Goal: Information Seeking & Learning: Learn about a topic

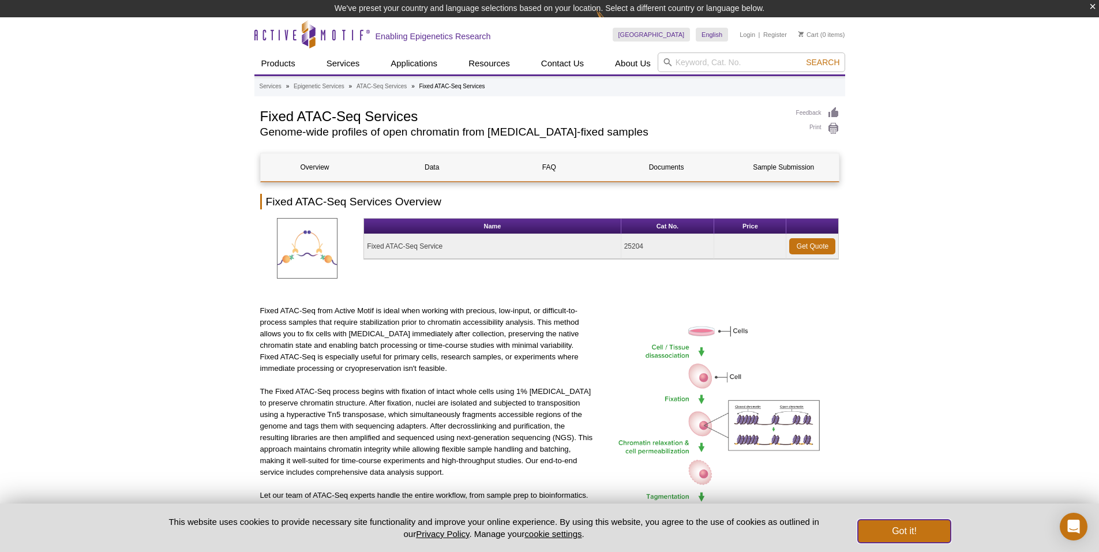
drag, startPoint x: 880, startPoint y: 528, endPoint x: 864, endPoint y: 510, distance: 23.7
click at [880, 528] on button "Got it!" at bounding box center [904, 531] width 92 height 23
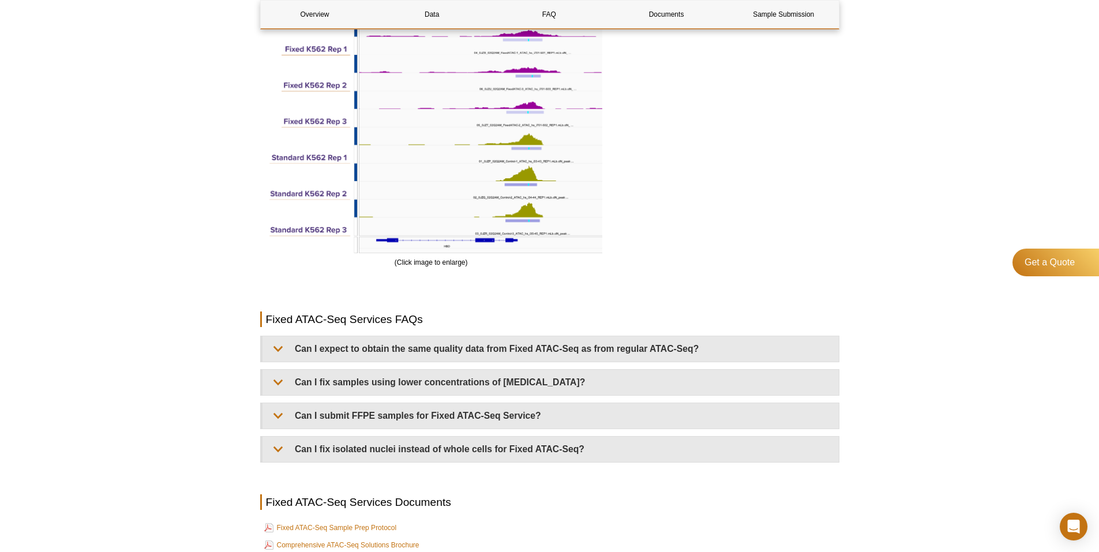
scroll to position [1904, 0]
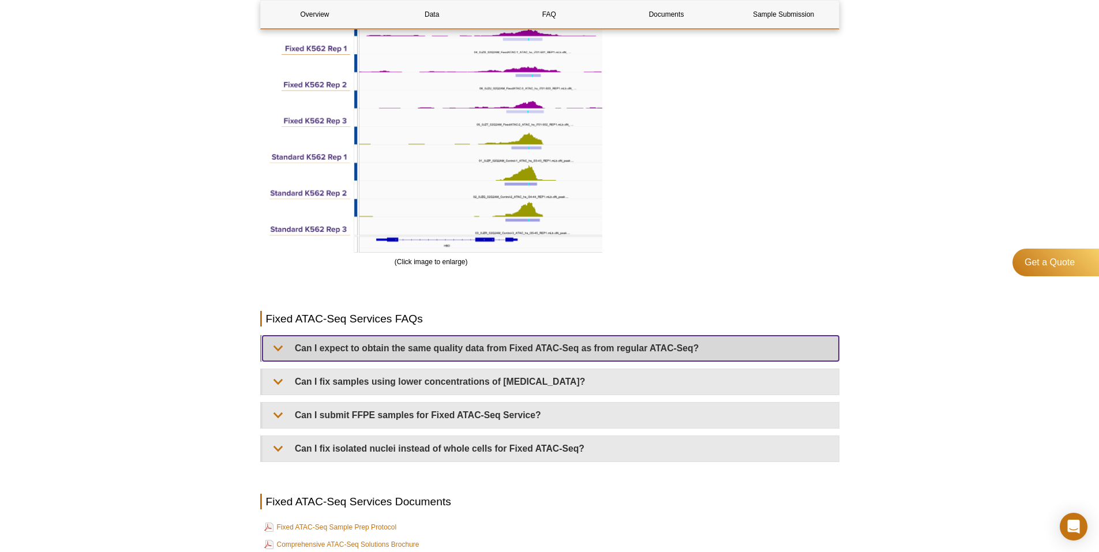
click at [335, 351] on summary "Can I expect to obtain the same quality data from Fixed ATAC-Seq as from regula…" at bounding box center [550, 348] width 576 height 25
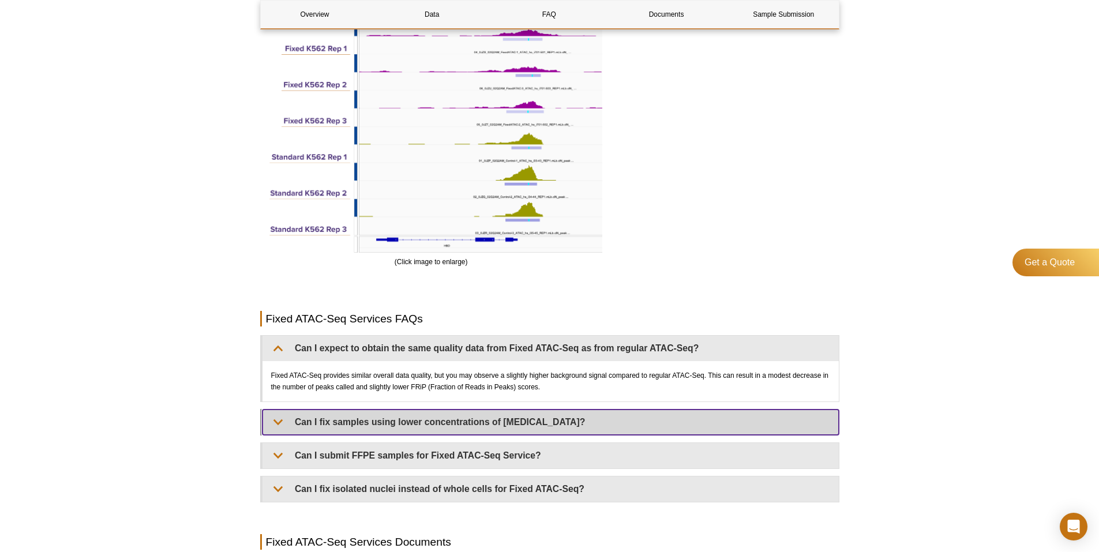
click at [296, 417] on summary "Can I fix samples using lower concentrations of [MEDICAL_DATA]?" at bounding box center [550, 422] width 576 height 25
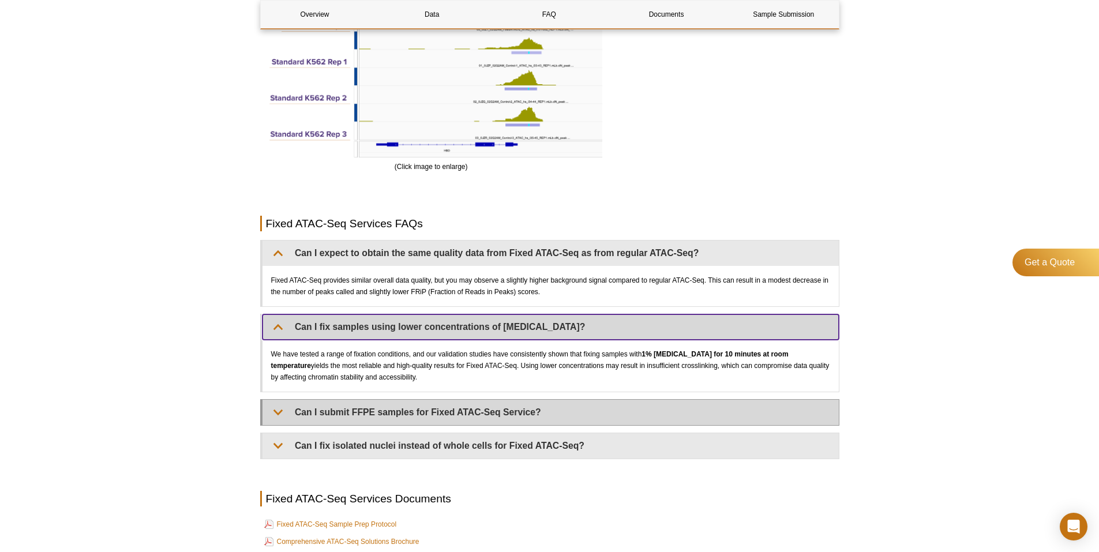
scroll to position [2019, 0]
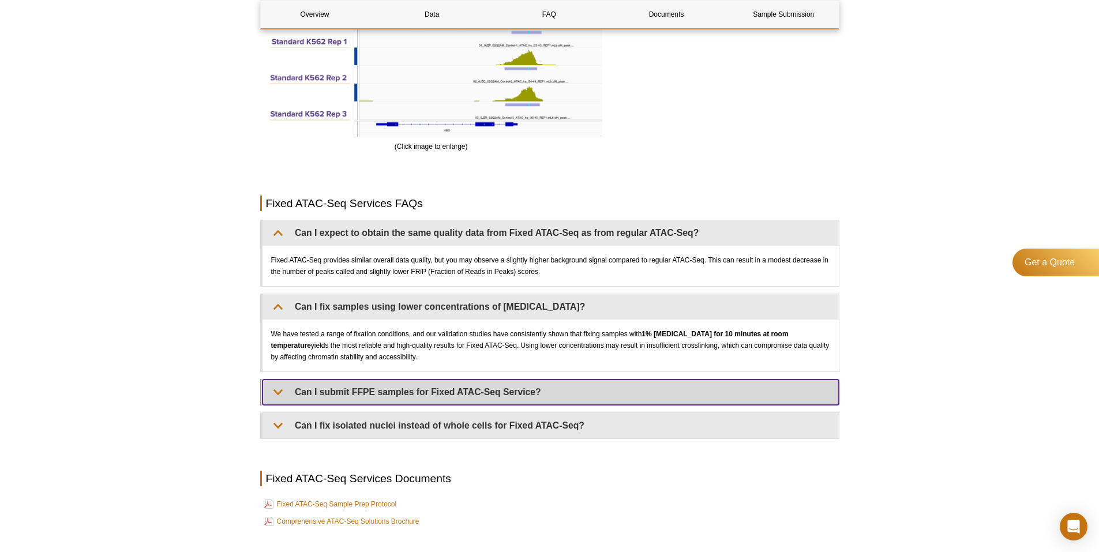
click at [546, 396] on summary "Can I submit FFPE samples for Fixed ATAC-Seq Service?" at bounding box center [550, 392] width 576 height 25
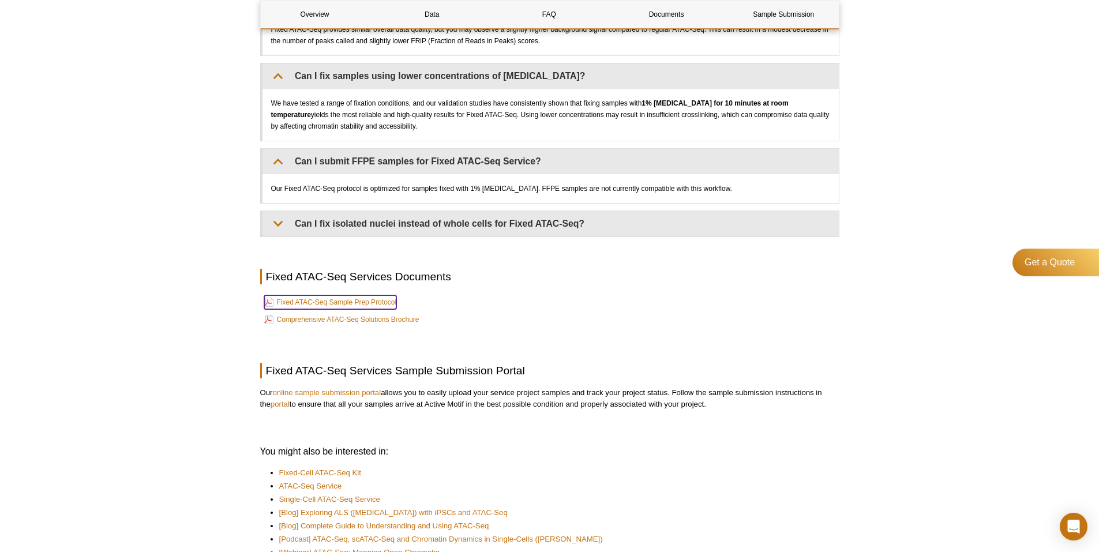
scroll to position [2307, 0]
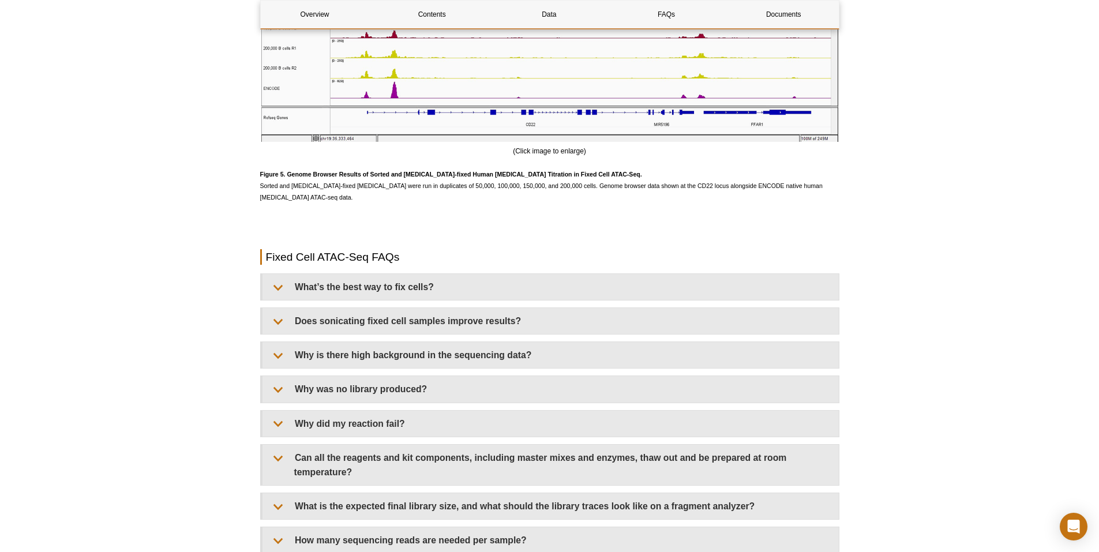
scroll to position [2827, 0]
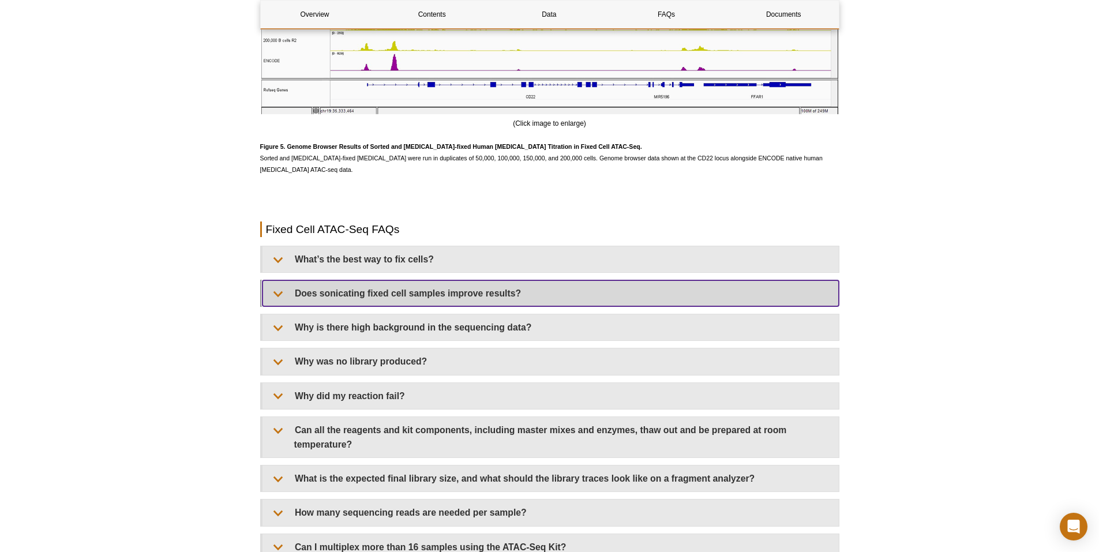
click at [527, 280] on summary "Does sonicating fixed cell samples improve results?" at bounding box center [550, 293] width 576 height 26
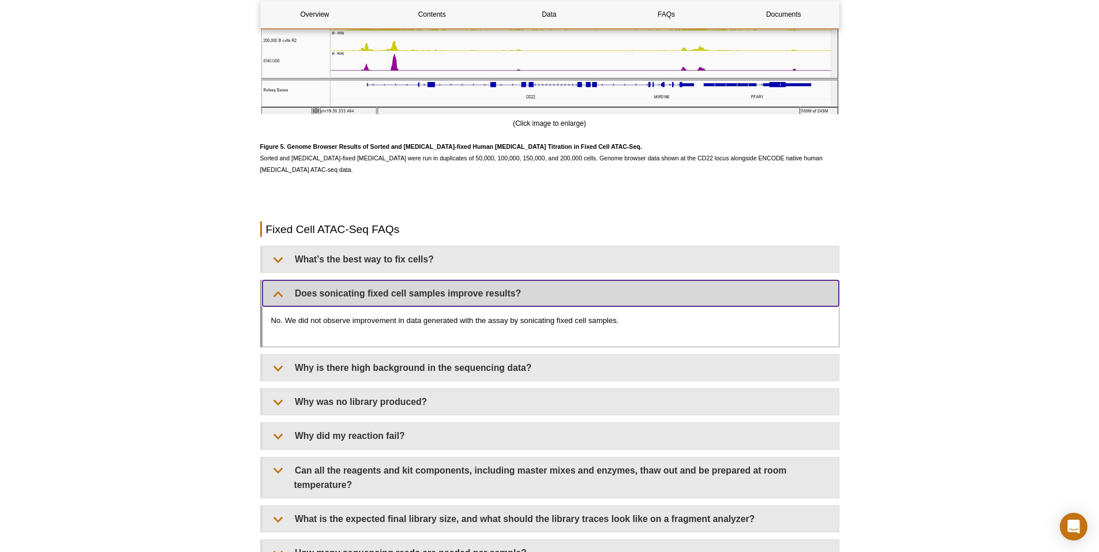
click at [524, 282] on summary "Does sonicating fixed cell samples improve results?" at bounding box center [550, 293] width 576 height 26
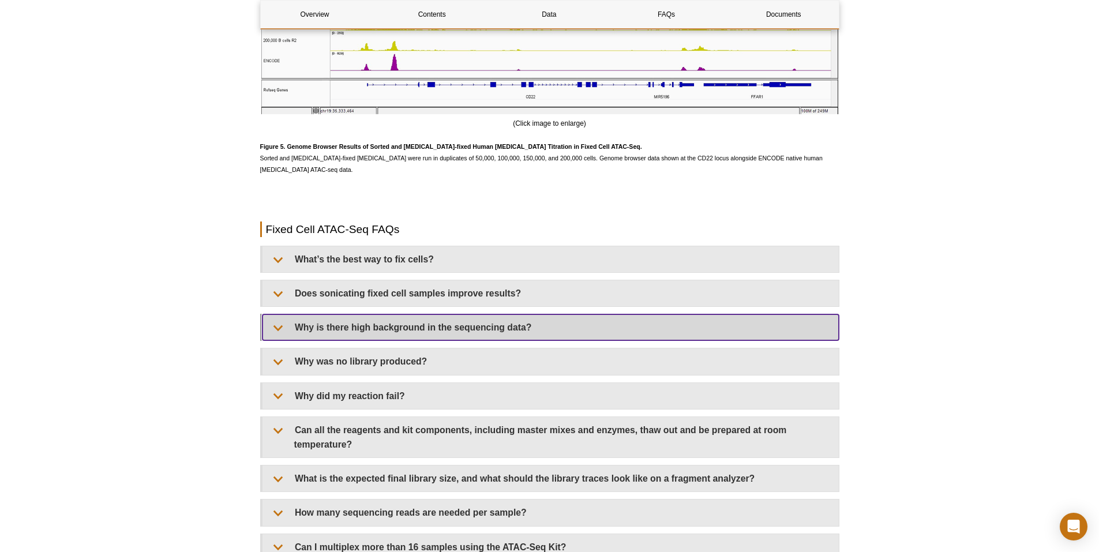
click at [517, 324] on summary "Why is there high background in the sequencing data?" at bounding box center [550, 327] width 576 height 26
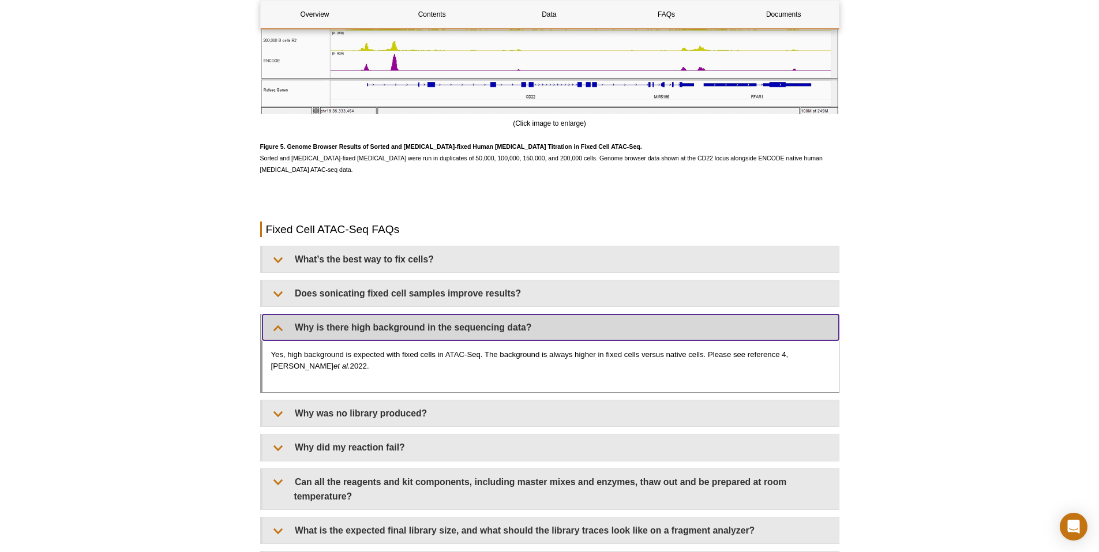
click at [517, 322] on summary "Why is there high background in the sequencing data?" at bounding box center [550, 327] width 576 height 26
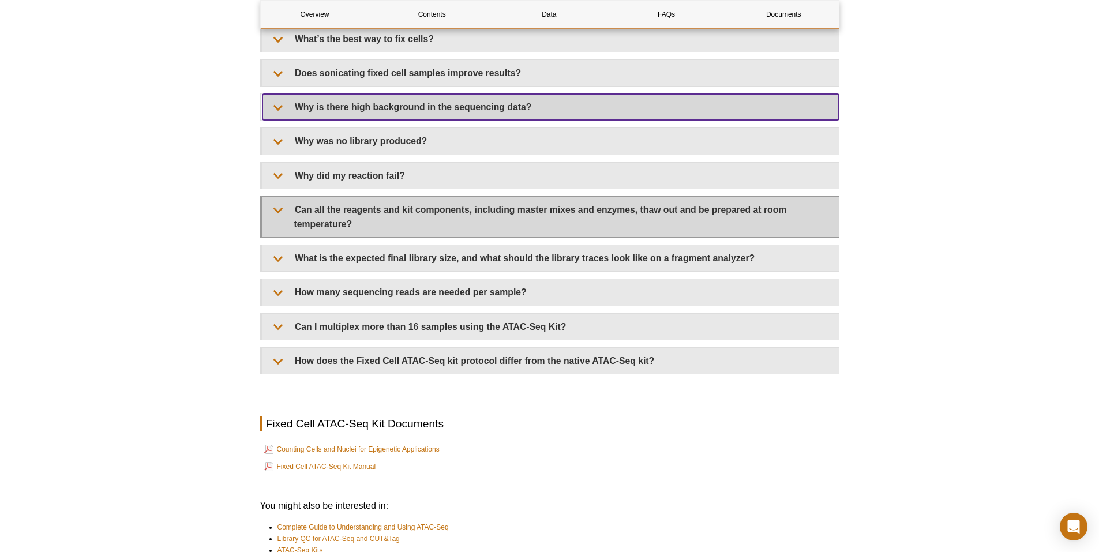
scroll to position [3057, 0]
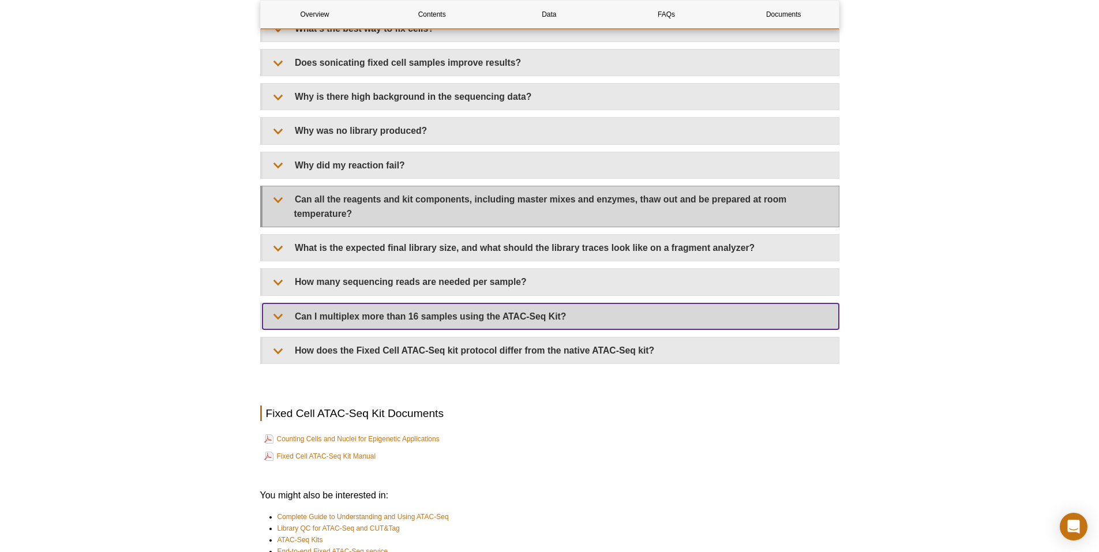
click at [516, 320] on summary "Can I multiplex more than 16 samples using the ATAC-Seq Kit?" at bounding box center [550, 316] width 576 height 26
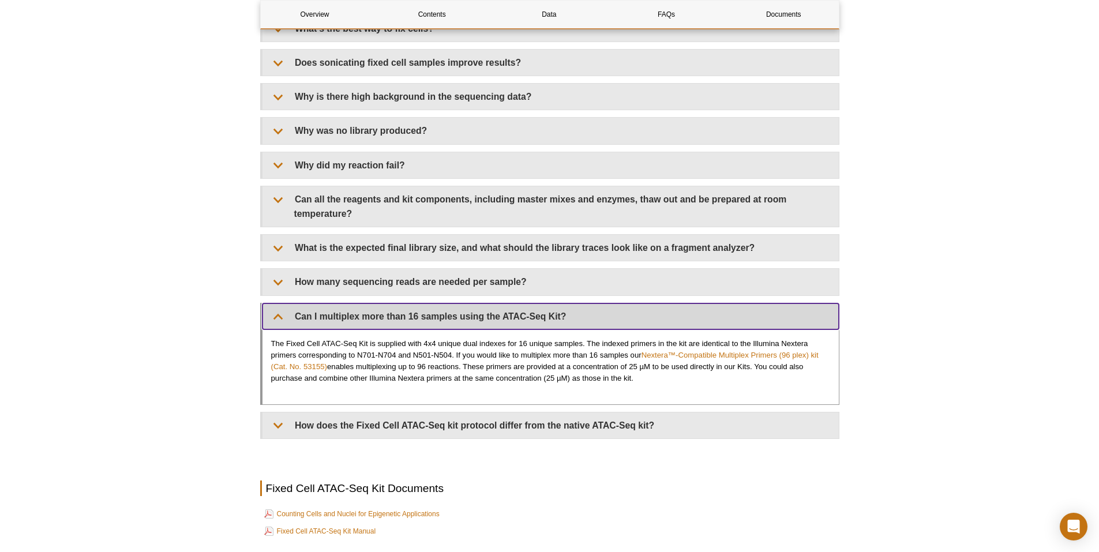
click at [513, 316] on summary "Can I multiplex more than 16 samples using the ATAC-Seq Kit?" at bounding box center [550, 316] width 576 height 26
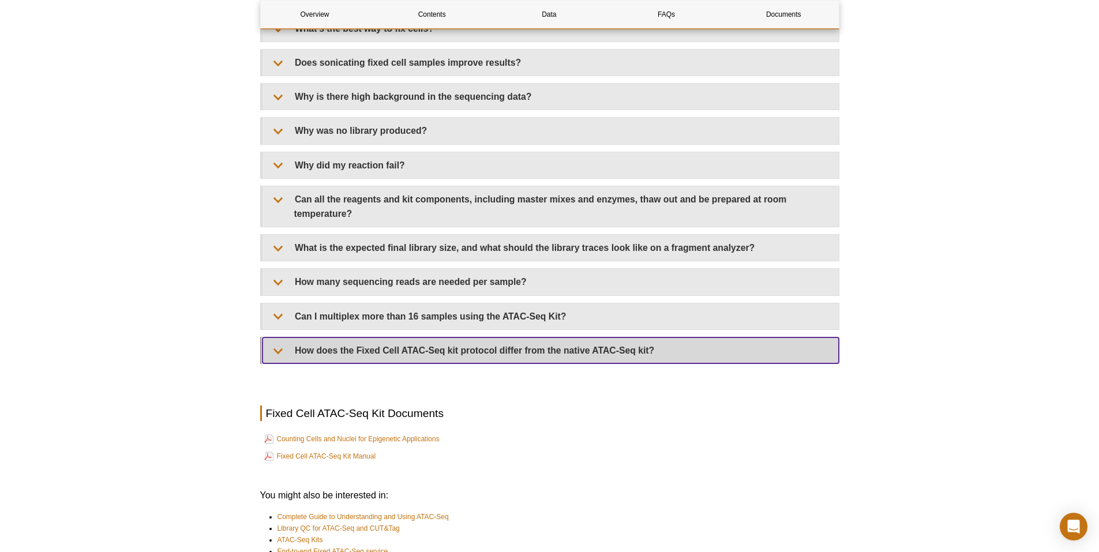
click at [524, 341] on summary "How does the Fixed Cell ATAC-Seq kit protocol differ from the native ATAC-Seq k…" at bounding box center [550, 350] width 576 height 26
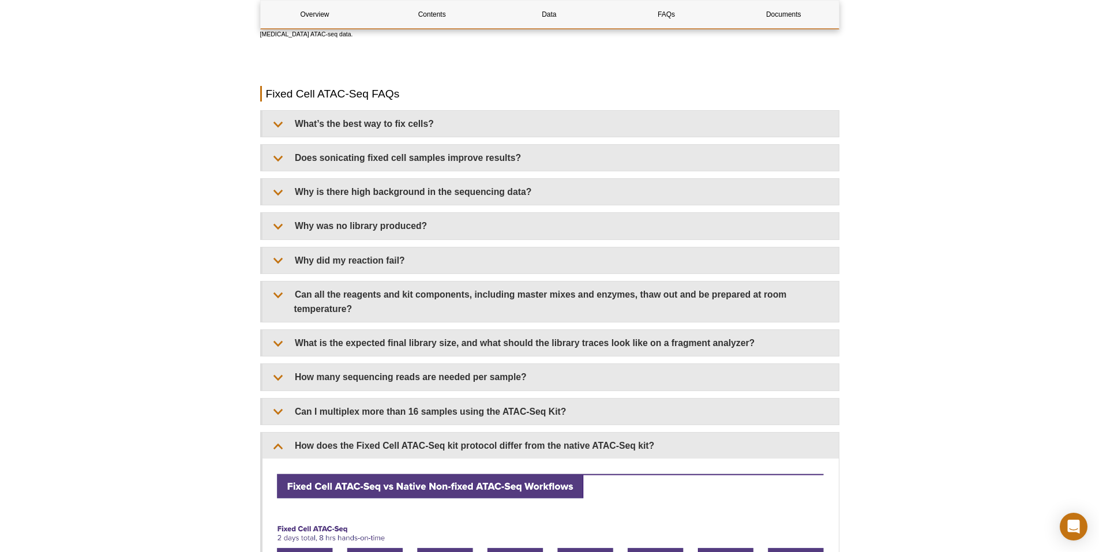
scroll to position [2942, 0]
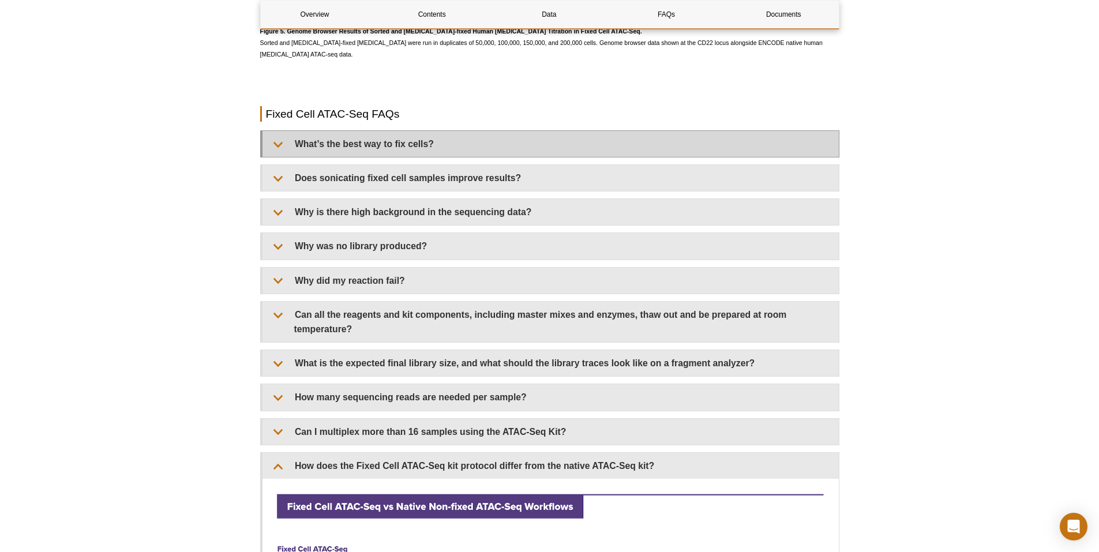
click at [310, 135] on details "What’s the best way to fix cells? Please see the Kit manual for our recommended…" at bounding box center [549, 143] width 579 height 27
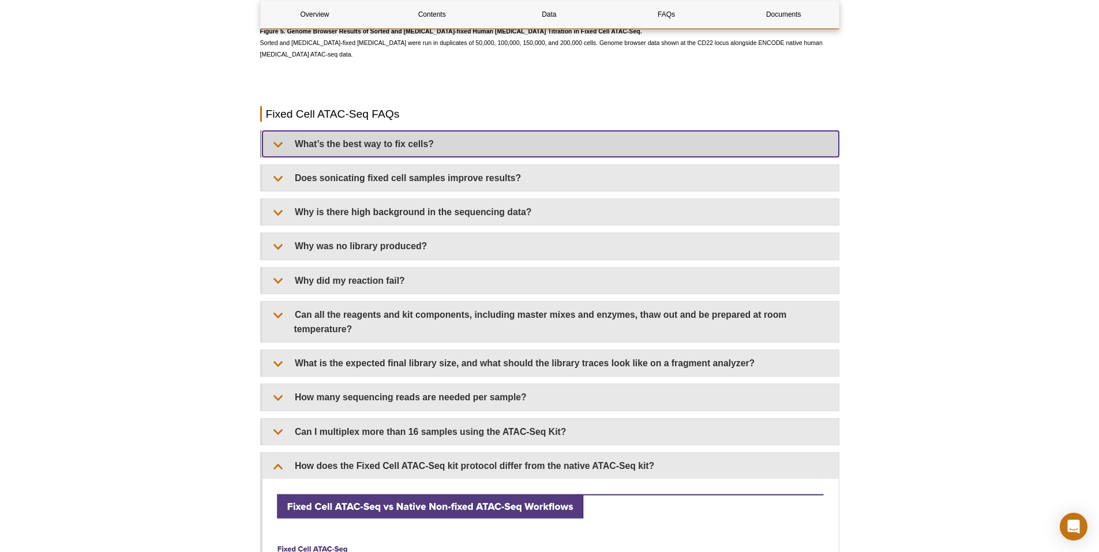
click at [311, 143] on summary "What’s the best way to fix cells?" at bounding box center [550, 144] width 576 height 26
